Goal: Contribute content: Add original content to the website for others to see

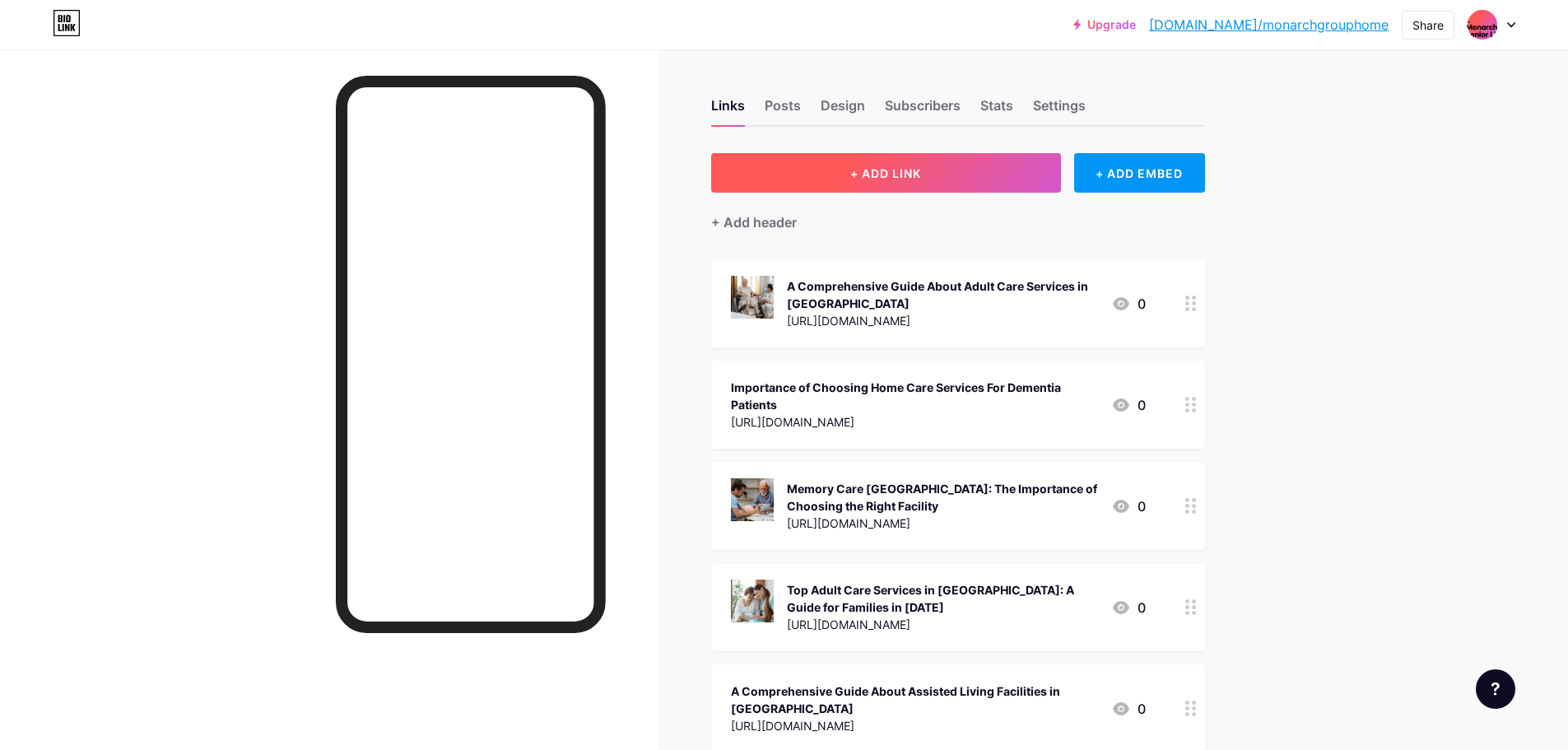
click at [899, 169] on span "+ ADD LINK" at bounding box center [886, 173] width 71 height 14
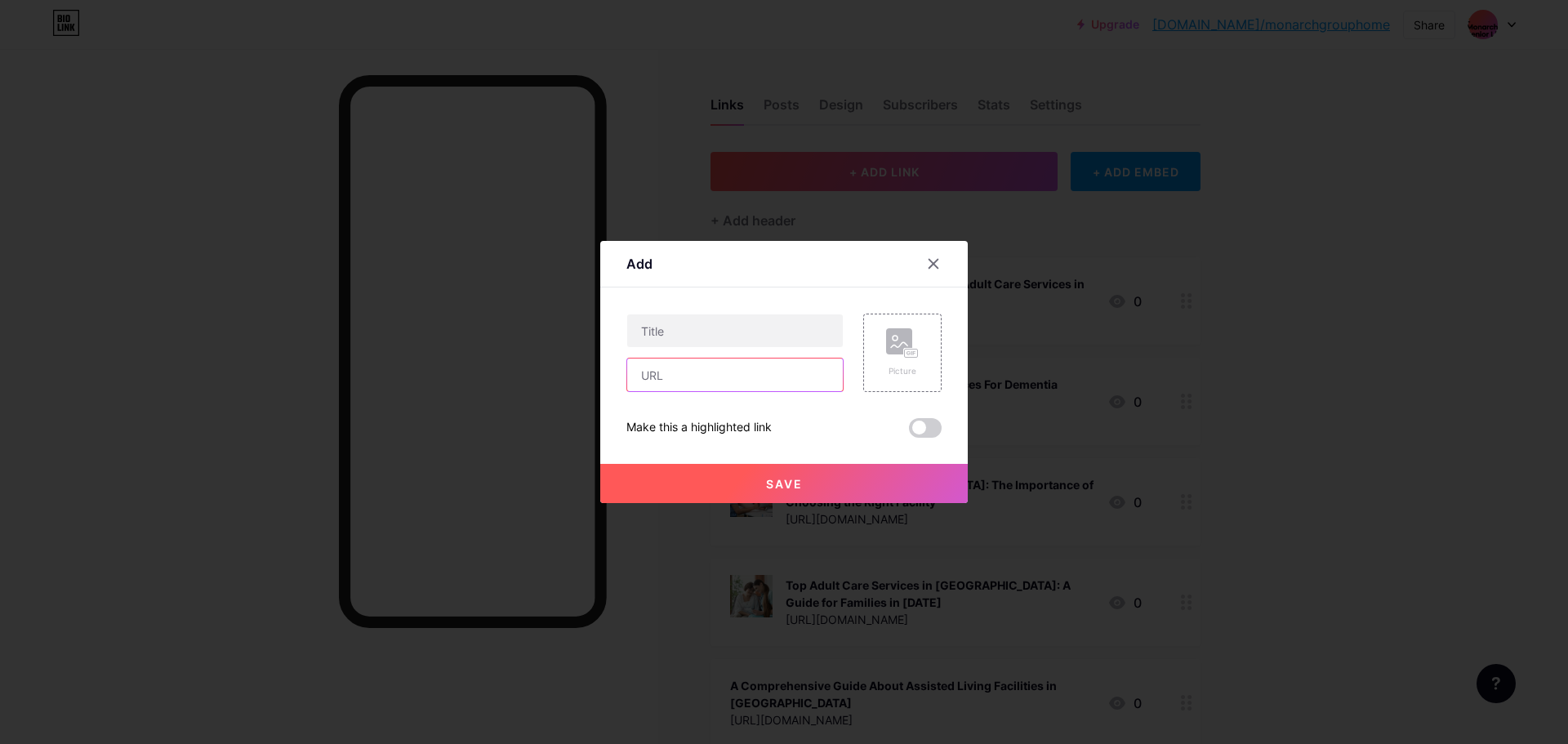
click at [772, 364] on input "text" at bounding box center [735, 374] width 215 height 32
paste input "[URL][DOMAIN_NAME]"
type input "[URL][DOMAIN_NAME]"
click at [877, 351] on div "Picture" at bounding box center [901, 353] width 78 height 78
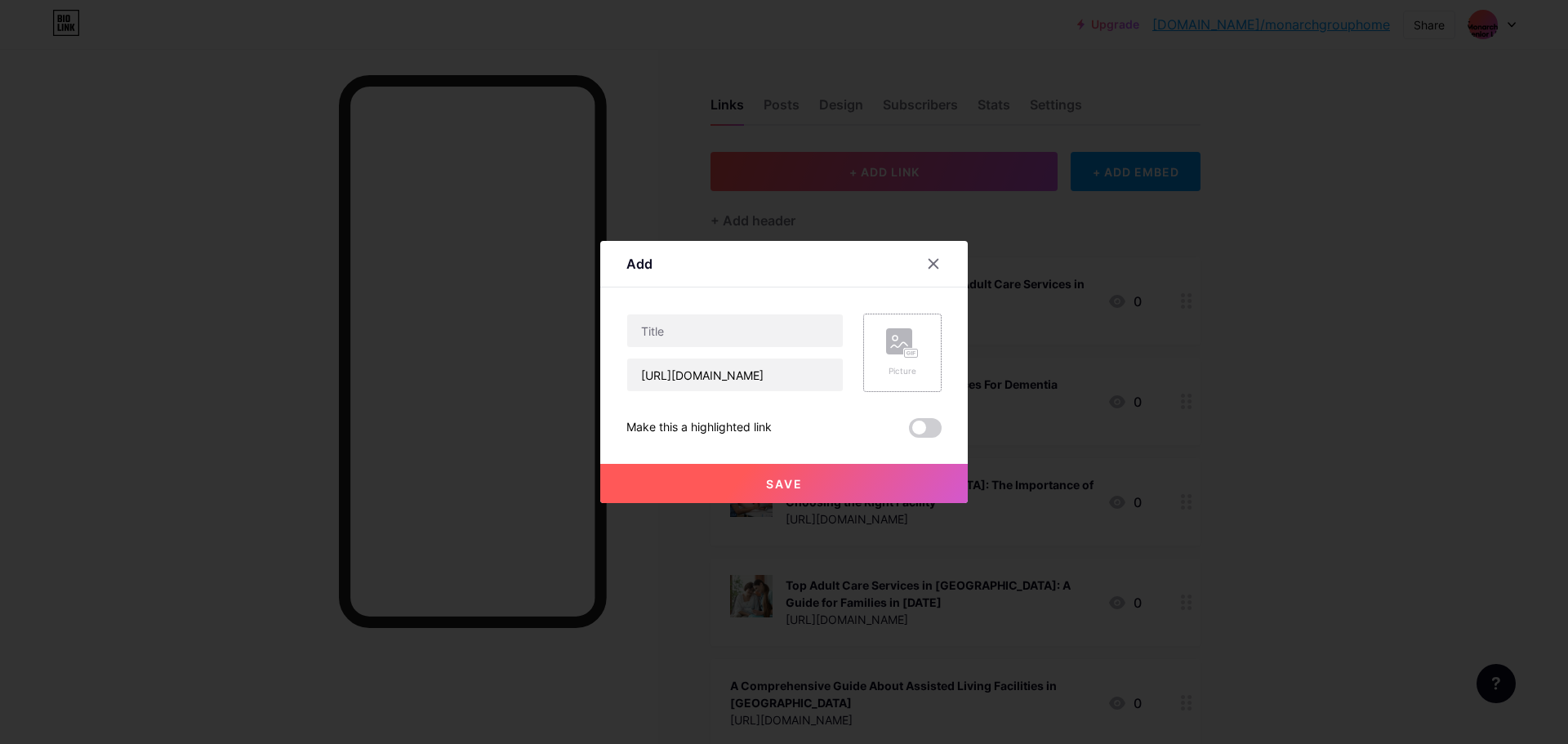
scroll to position [0, 0]
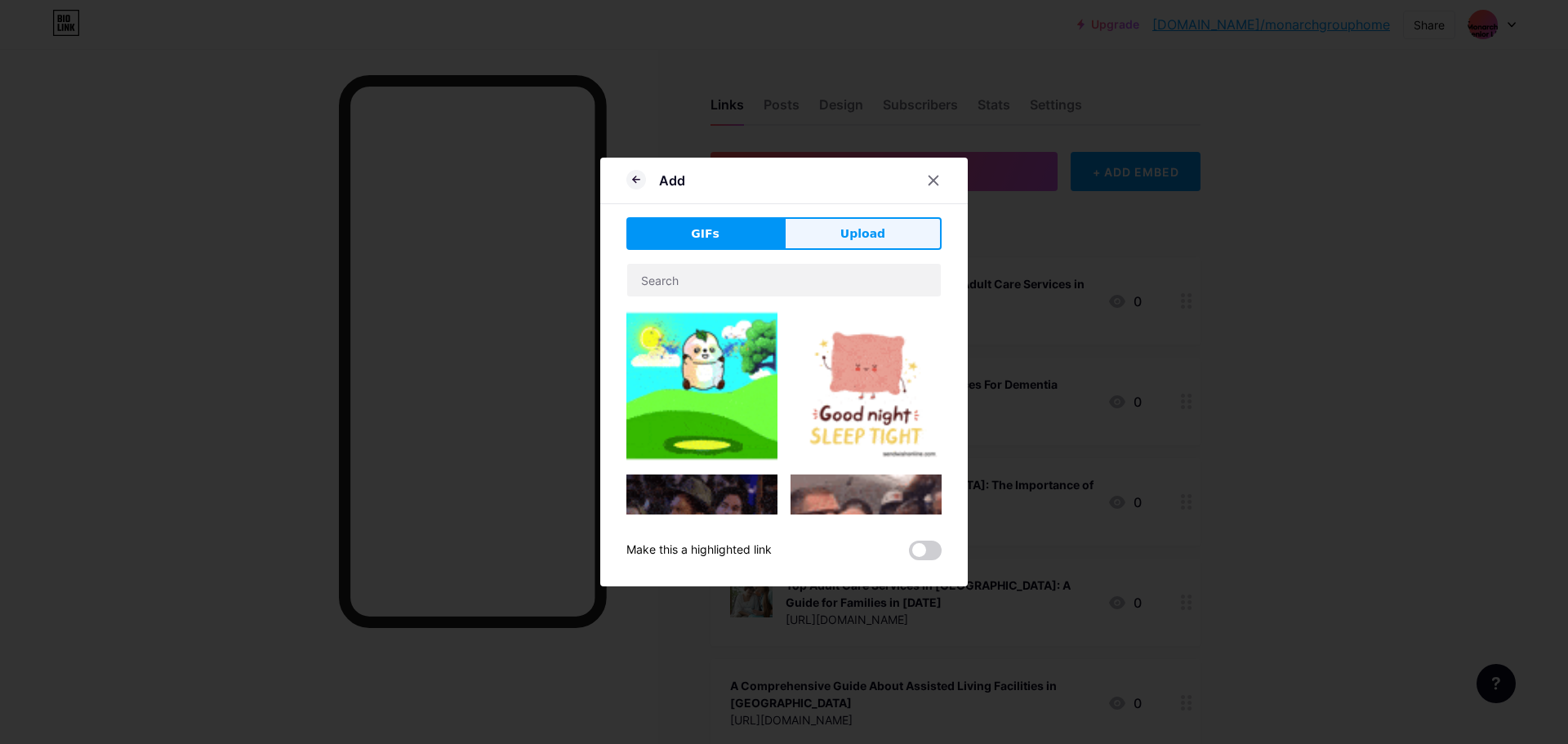
click at [832, 244] on button "Upload" at bounding box center [862, 233] width 157 height 32
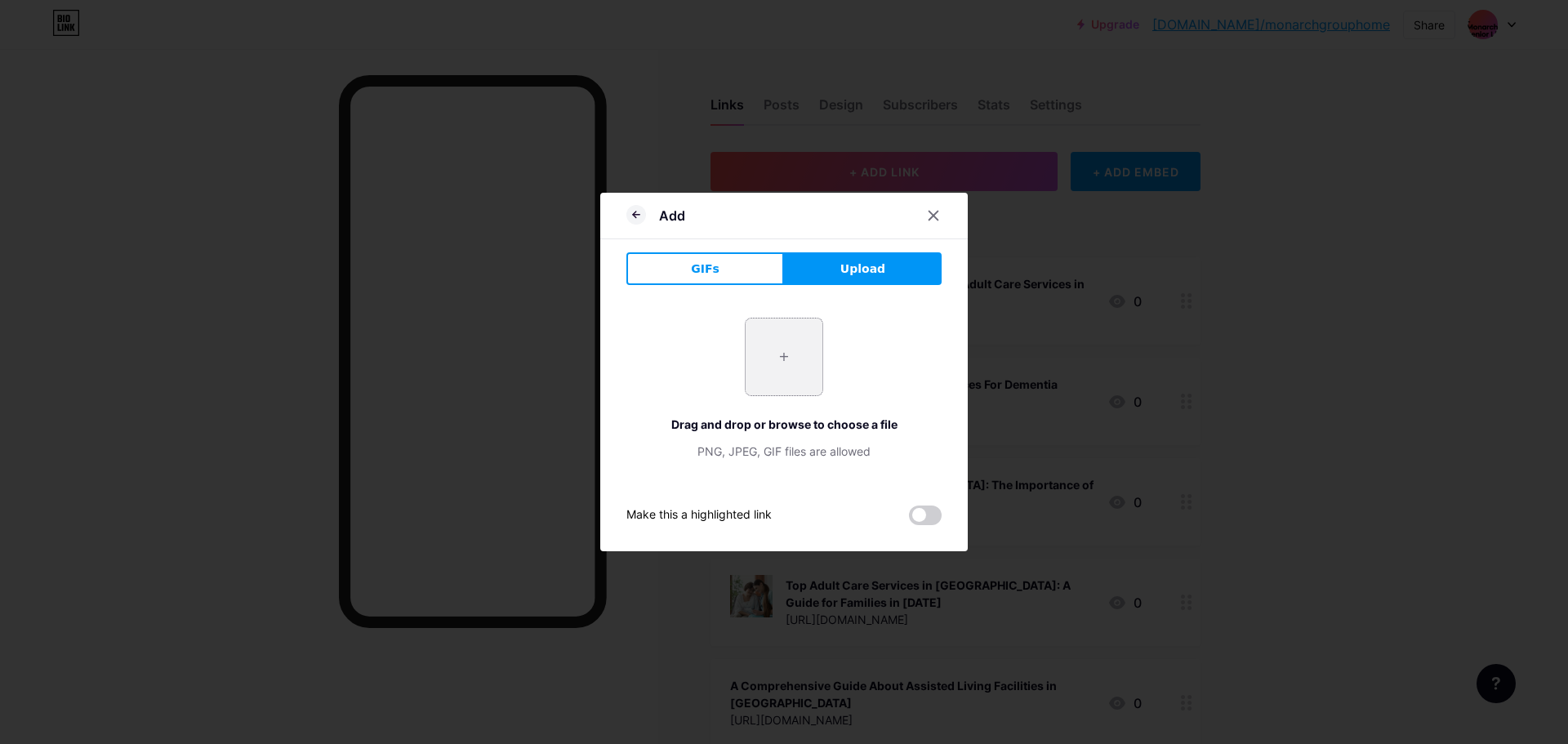
click at [775, 343] on input "file" at bounding box center [784, 356] width 76 height 76
type input "C:\fakepath\home care services for dementia patients.jpg"
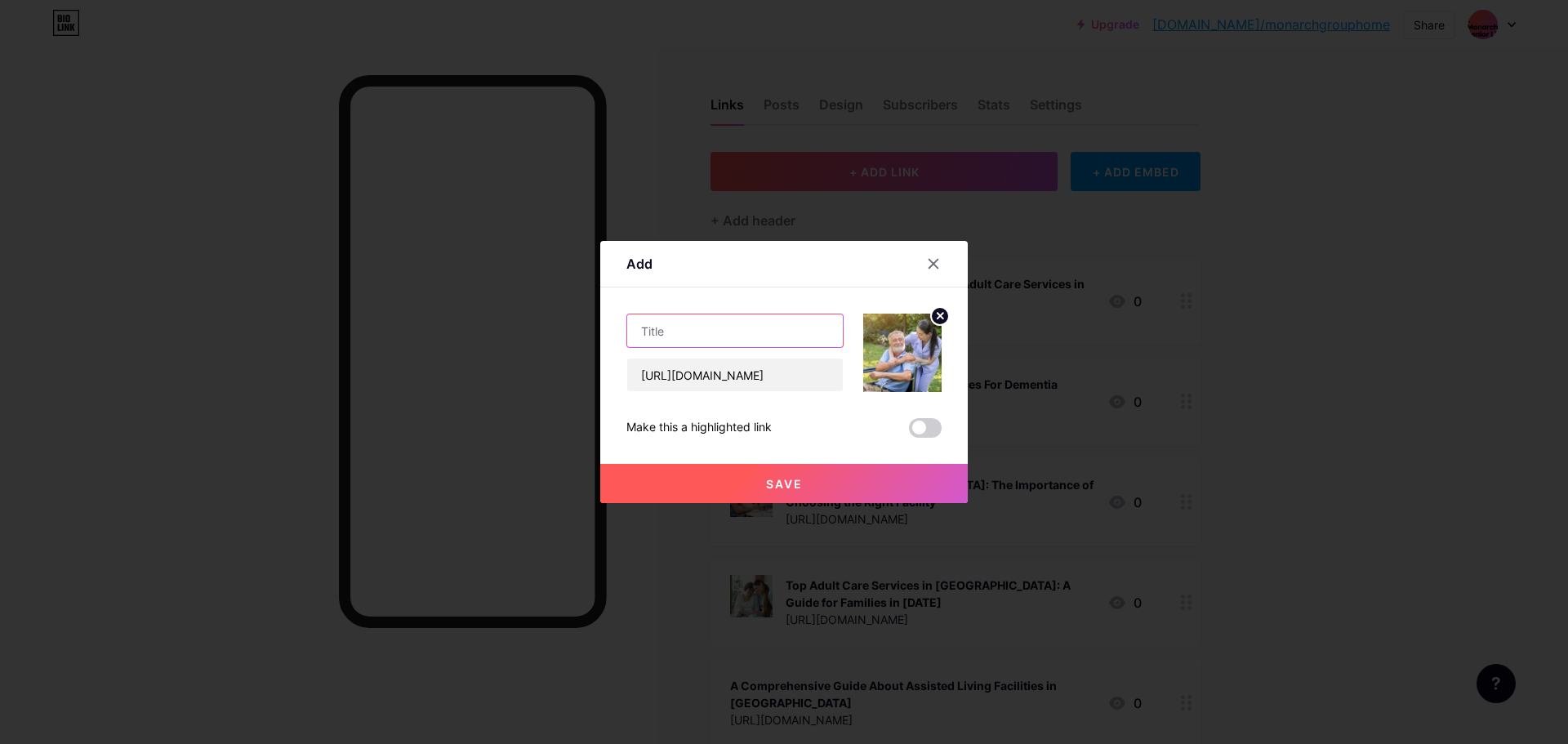
click at [781, 331] on input "text" at bounding box center [735, 330] width 215 height 32
paste input "Home Care for Dementia Patients: Creating Comfort and Confidence at Home"
type input "Home Care for Dementia Patients: Creating Comfort and Confidence at Home"
click at [764, 463] on div "Save" at bounding box center [784, 470] width 367 height 65
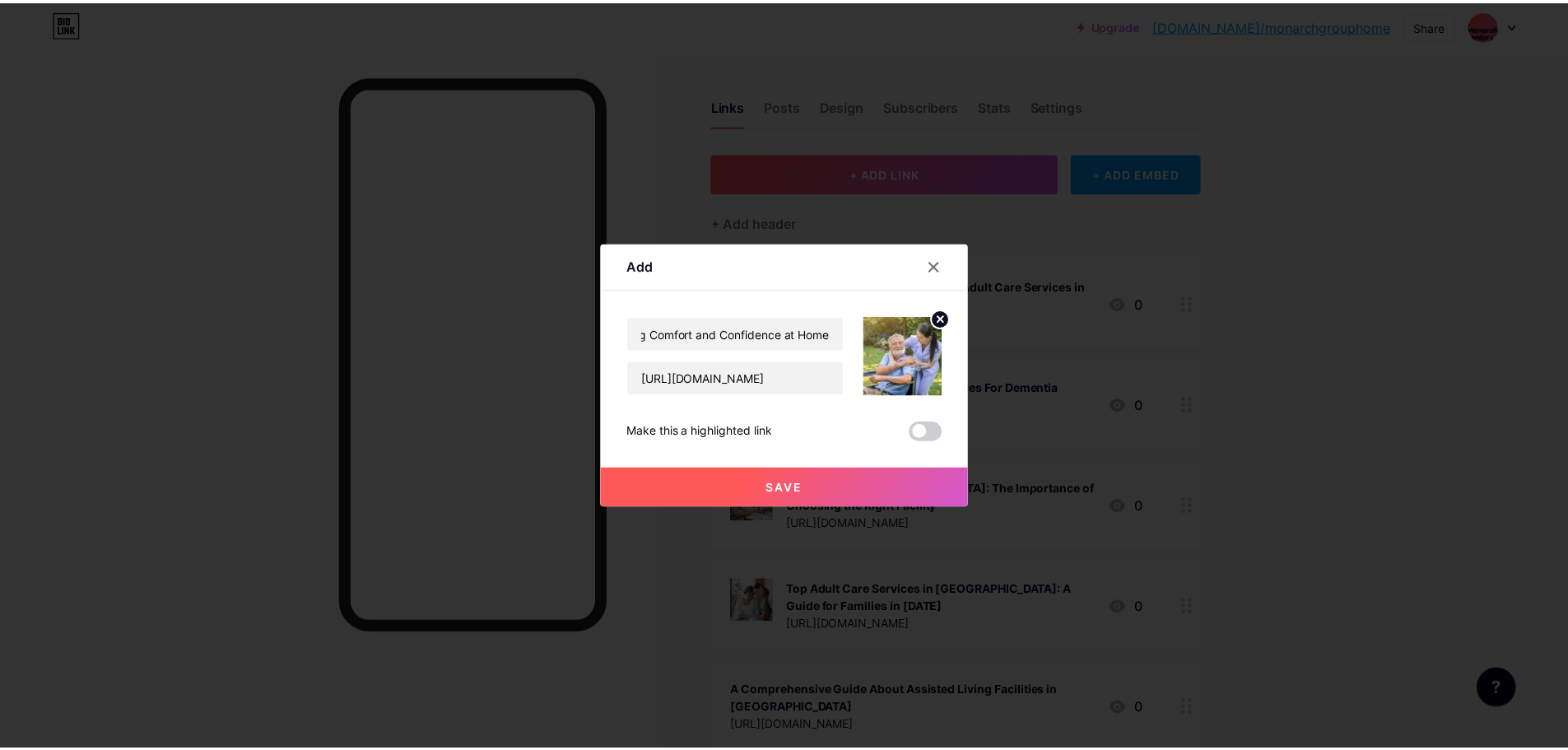
scroll to position [0, 0]
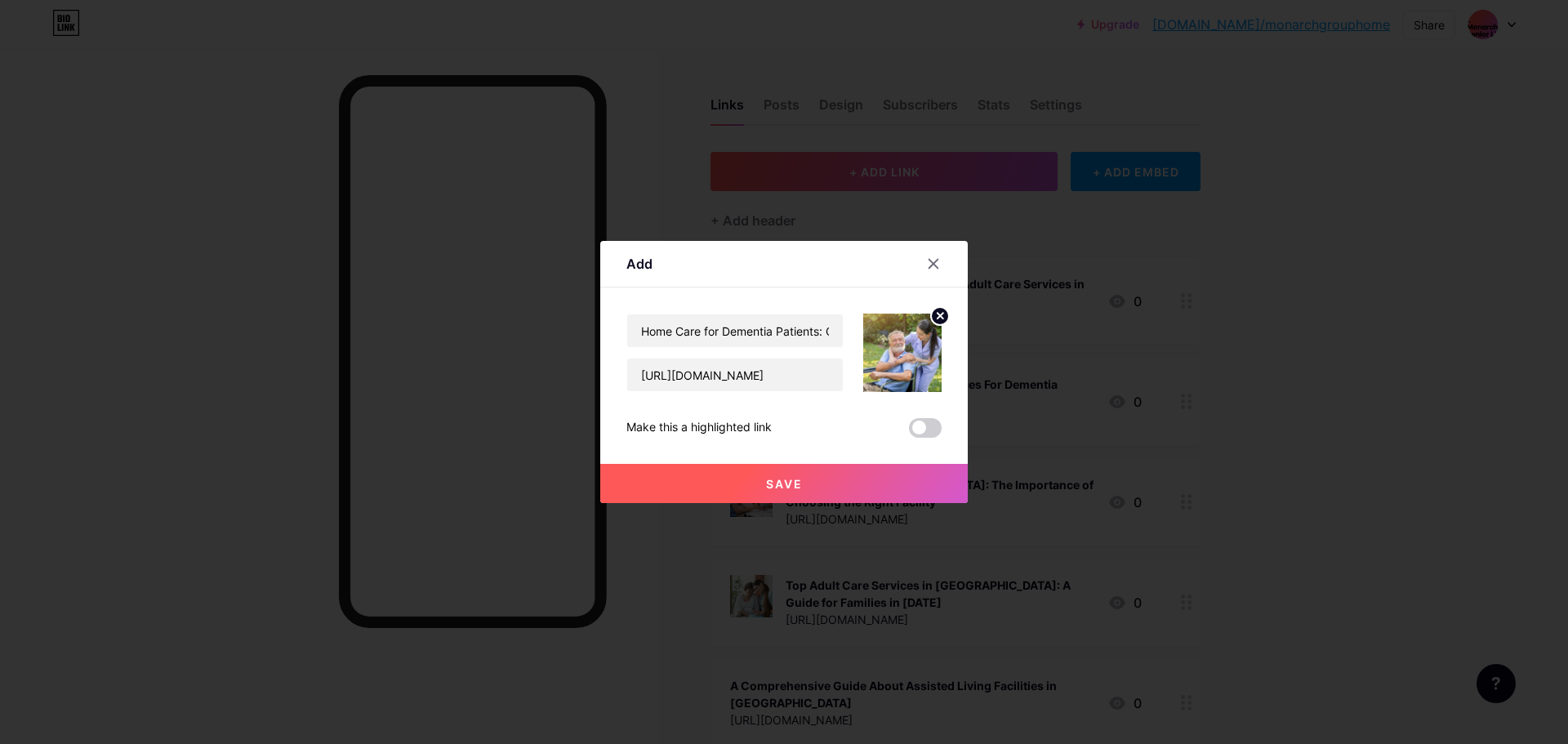
click at [769, 484] on span "Save" at bounding box center [784, 483] width 37 height 14
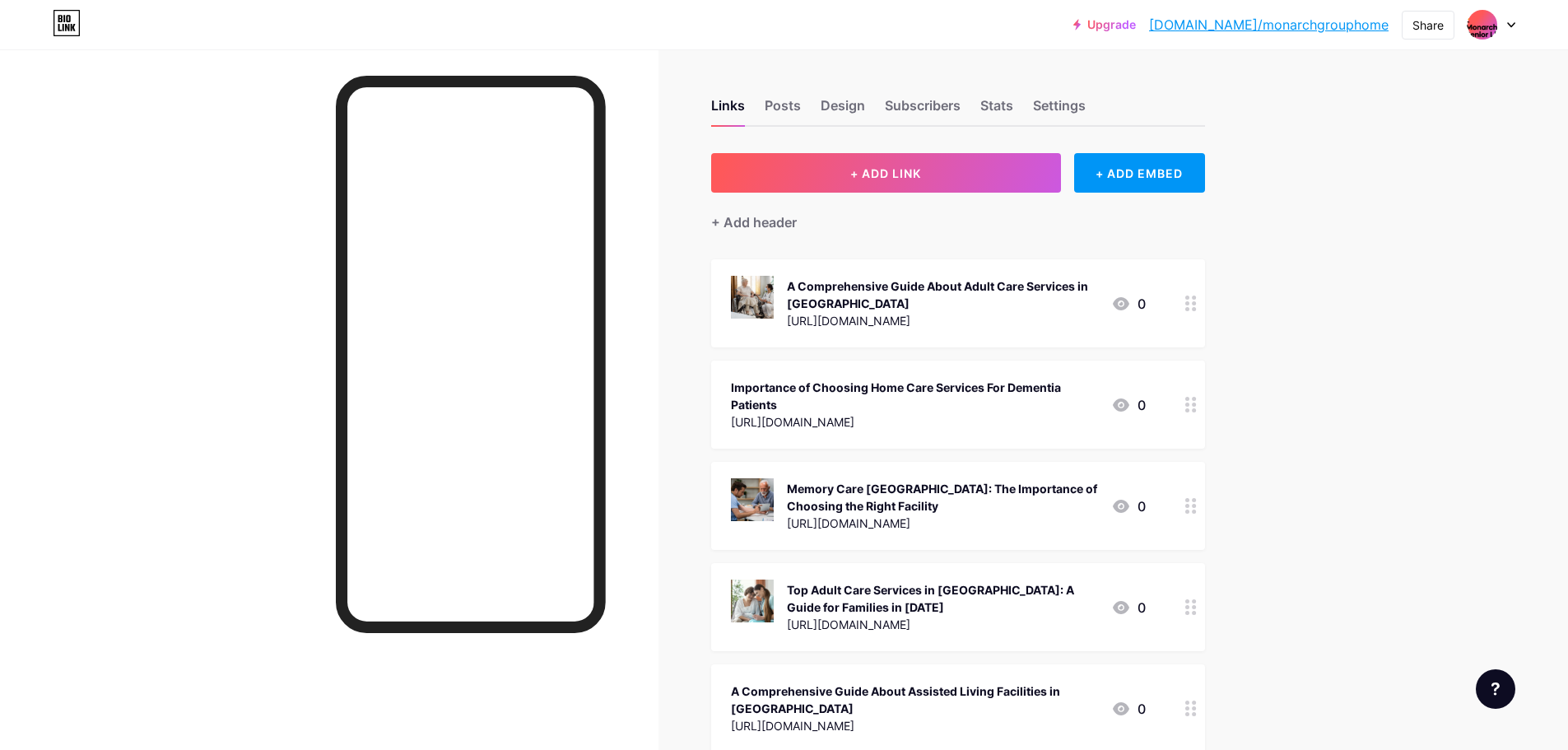
click at [1341, 27] on link "[DOMAIN_NAME]/monarchgrouphome" at bounding box center [1269, 24] width 240 height 19
